Goal: Task Accomplishment & Management: Use online tool/utility

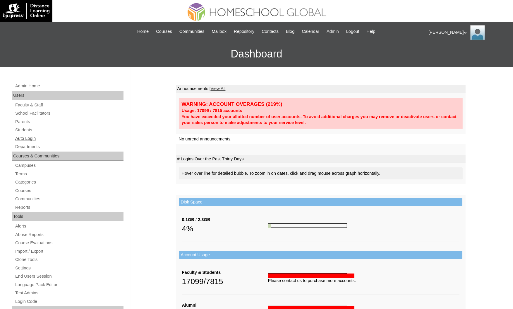
click at [15, 139] on link "Auto Login" at bounding box center [69, 138] width 109 height 7
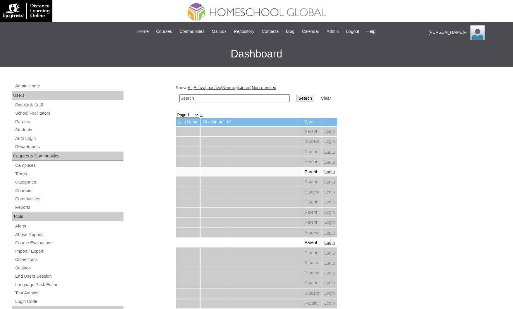
click at [243, 99] on input "text" at bounding box center [235, 98] width 110 height 8
paste input "[PERSON_NAME]"
type input "[PERSON_NAME]"
click at [296, 95] on input "Search" at bounding box center [305, 98] width 18 height 6
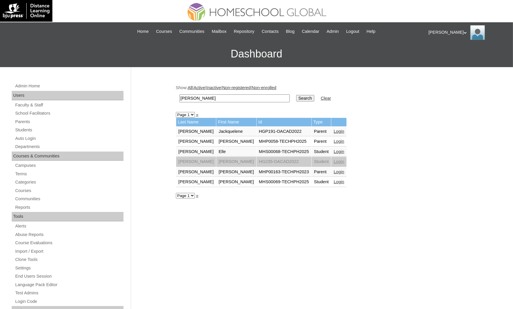
click at [334, 180] on link "Login" at bounding box center [339, 181] width 11 height 5
